Goal: Find specific page/section: Find specific page/section

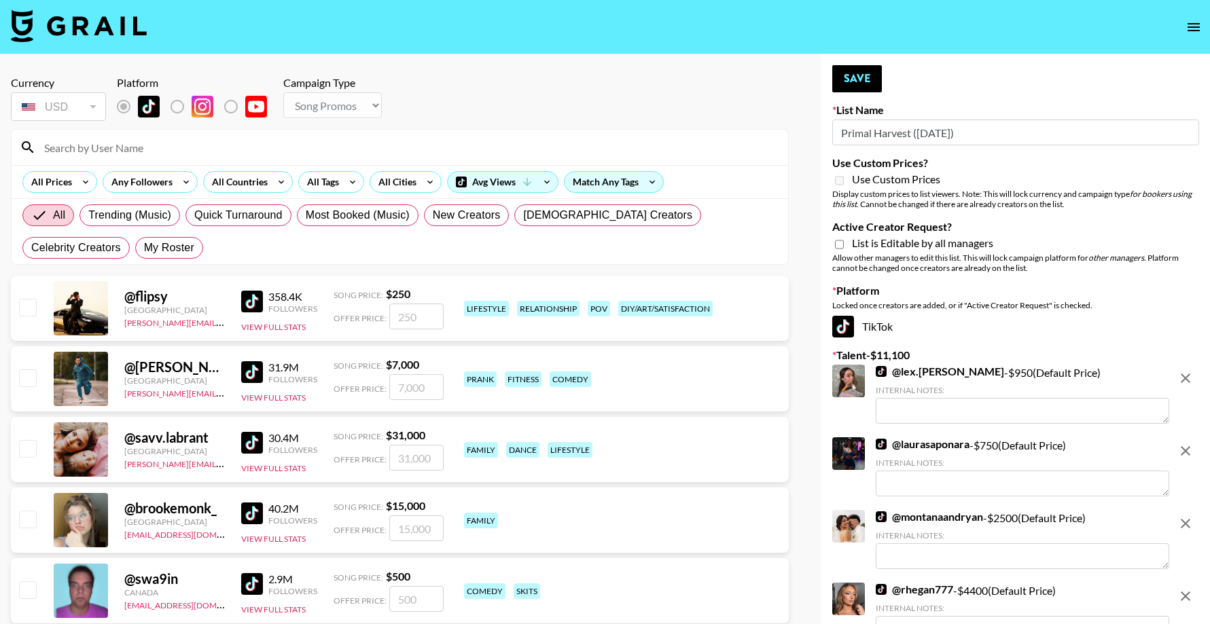
select select "Song"
